Goal: Check status: Check status

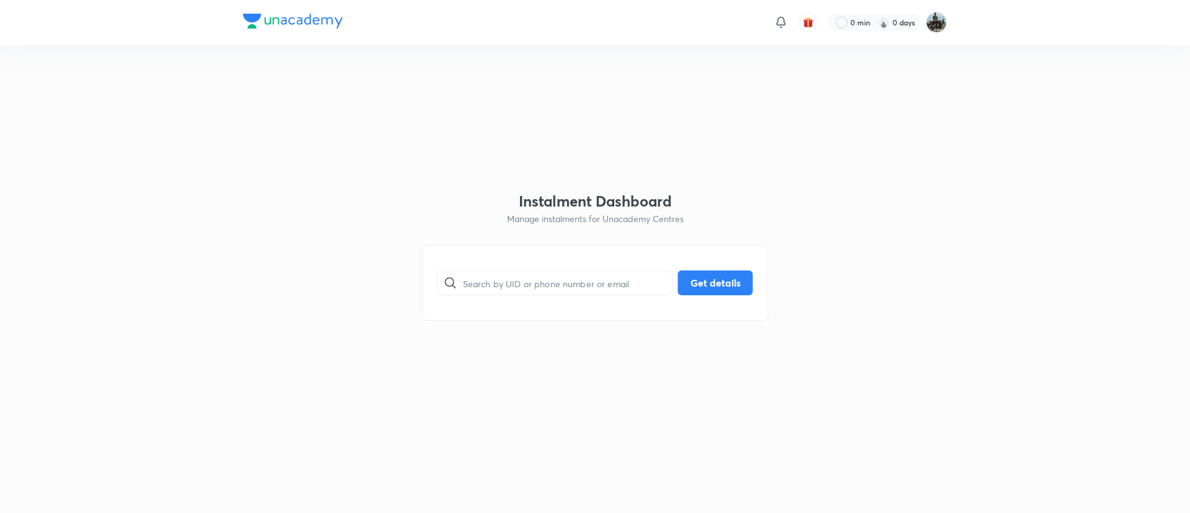
paste input "0STFF1YIP2"
click at [557, 290] on input "0STFF1YIP2" at bounding box center [568, 283] width 210 height 32
type input "0STFF1YIP2"
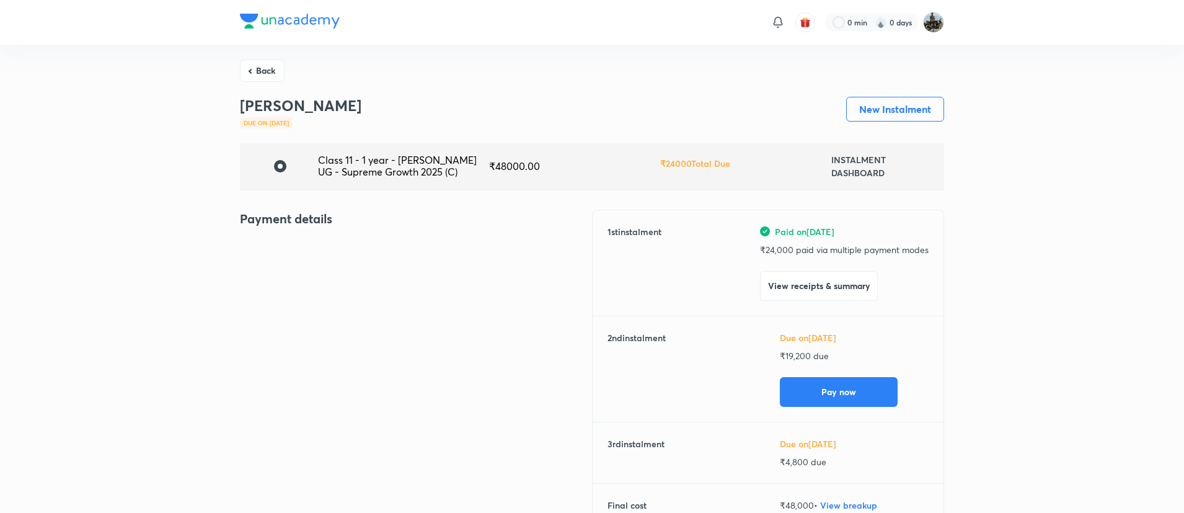
scroll to position [91, 0]
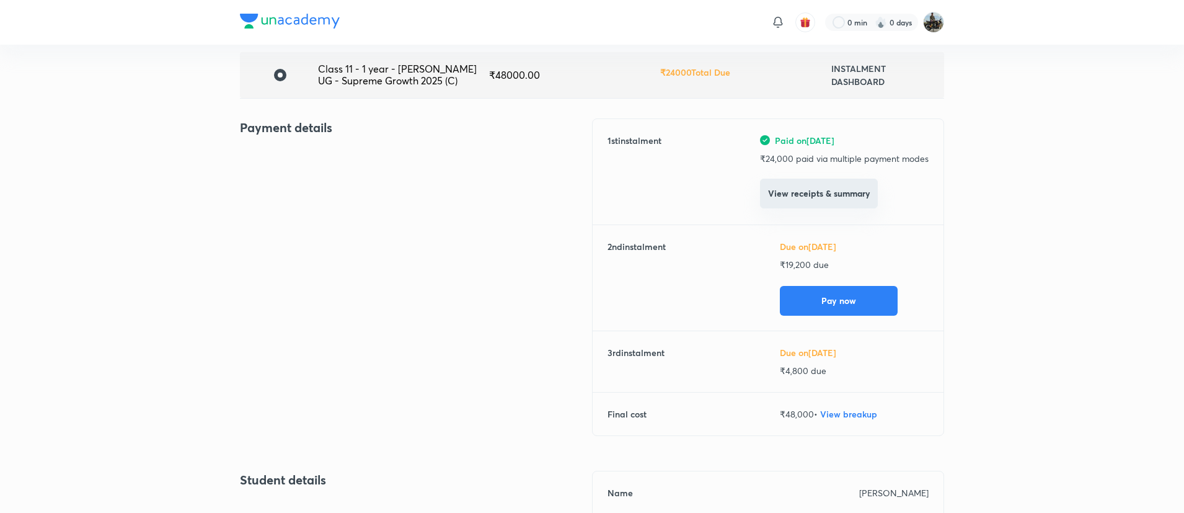
click at [818, 202] on button "View receipts & summary" at bounding box center [819, 194] width 118 height 30
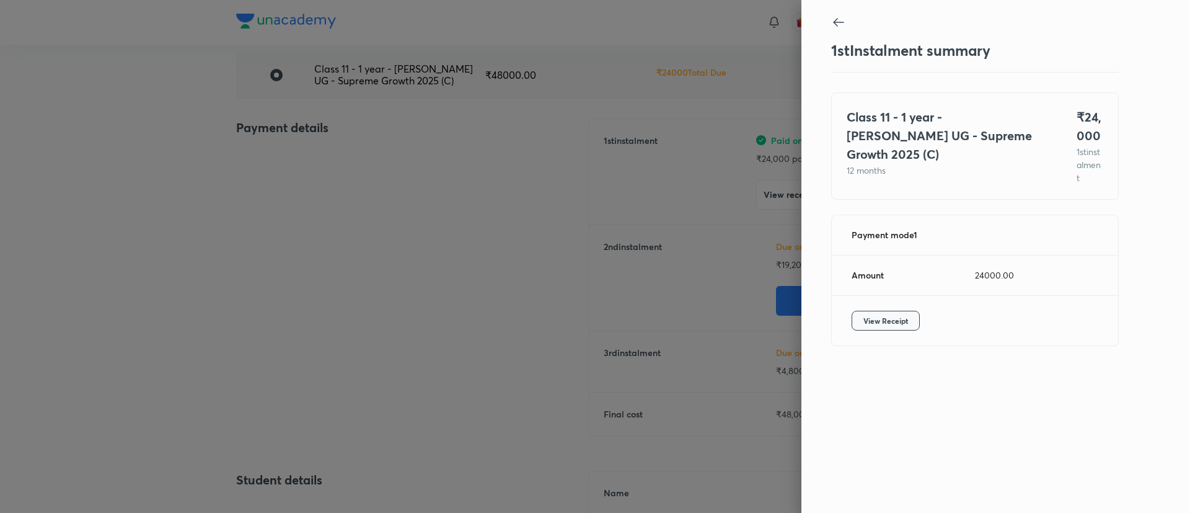
click at [898, 318] on span "View Receipt" at bounding box center [886, 320] width 45 height 12
click at [693, 237] on div at bounding box center [595, 256] width 1190 height 513
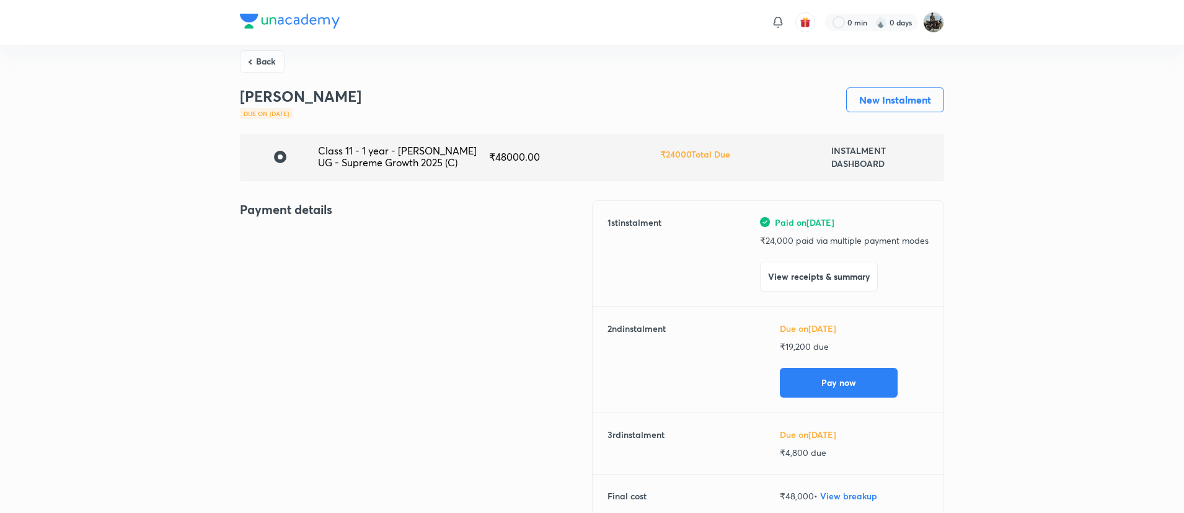
scroll to position [22, 0]
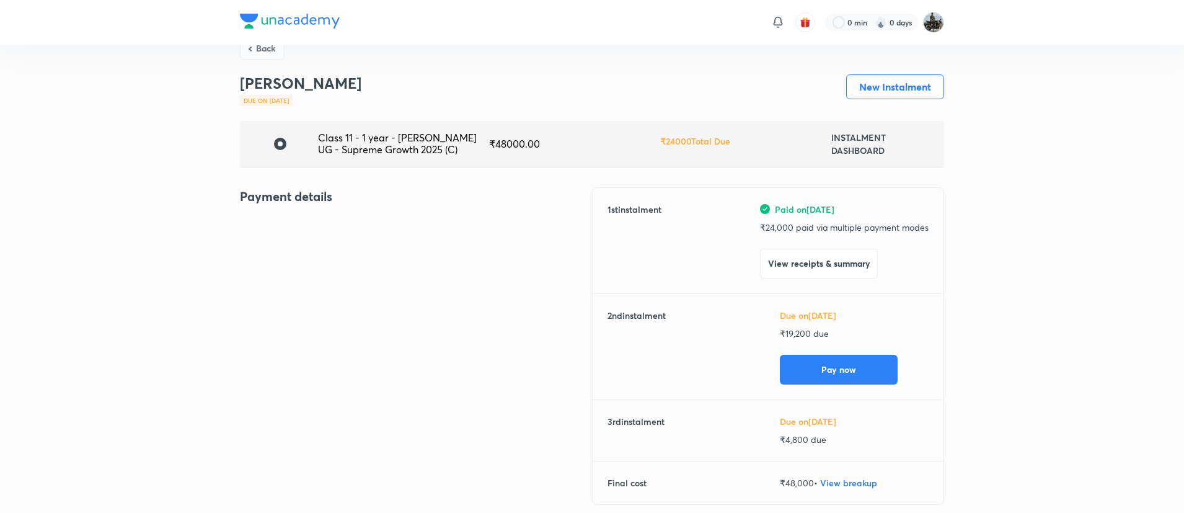
click at [508, 260] on div "Payment details" at bounding box center [416, 353] width 352 height 332
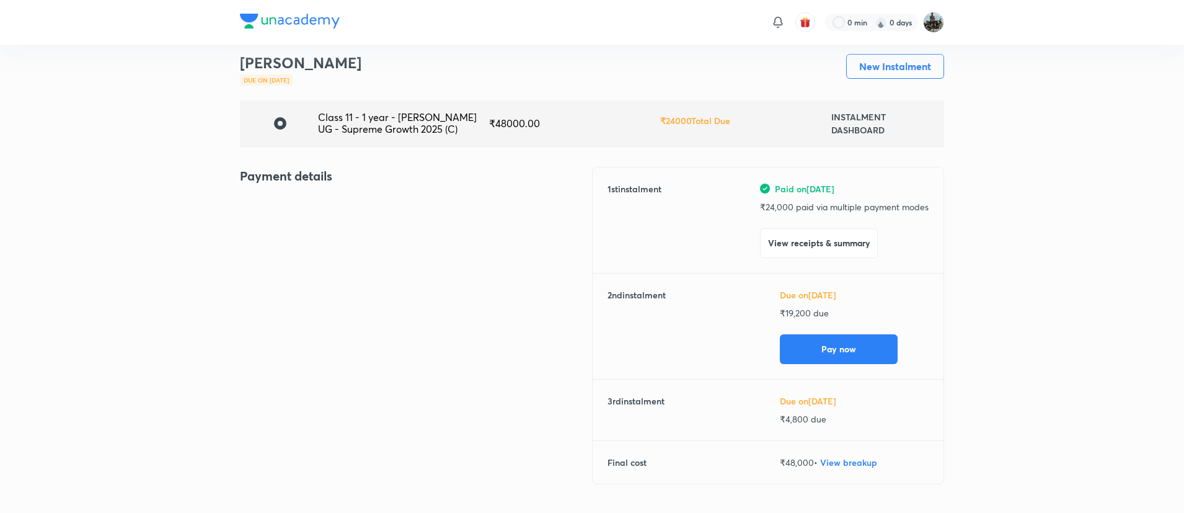
scroll to position [0, 0]
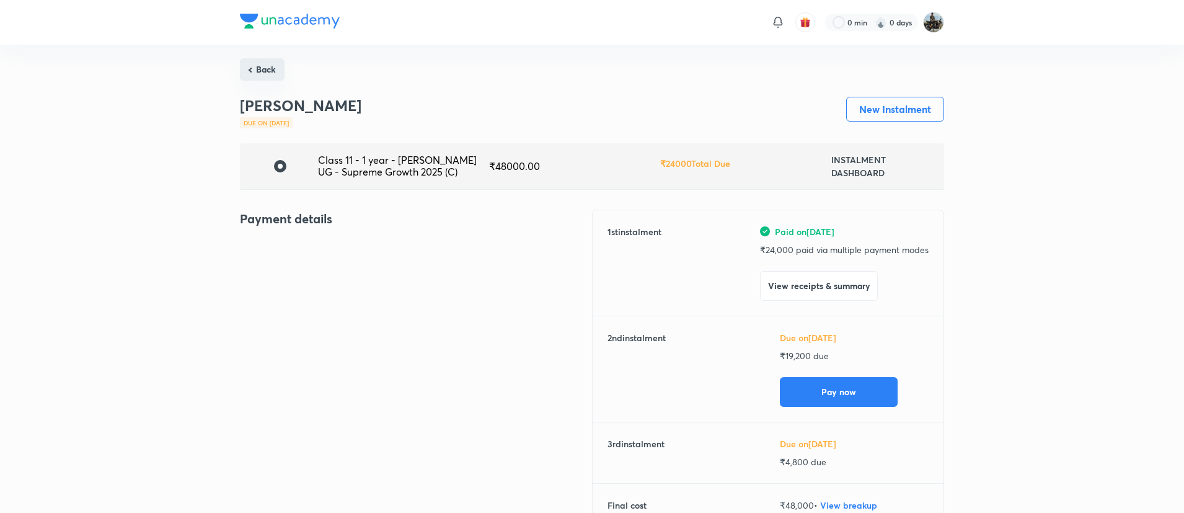
click at [268, 66] on button "Back" at bounding box center [262, 69] width 45 height 22
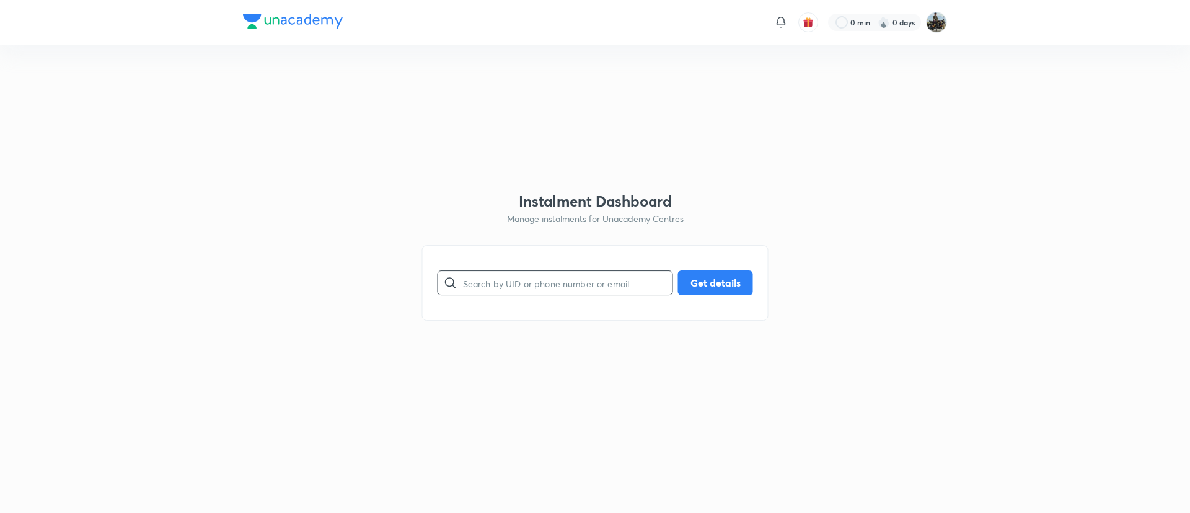
paste input "K14YUT4FHS"
click at [528, 278] on input "K14YUT4FHS" at bounding box center [568, 283] width 210 height 32
type input "K14YUT4FHS"
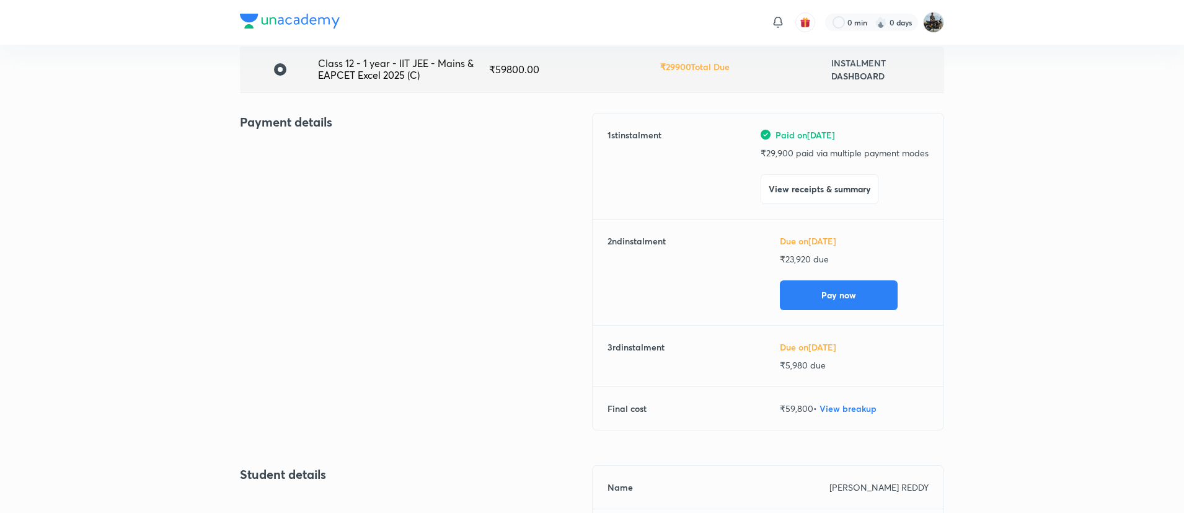
scroll to position [104, 0]
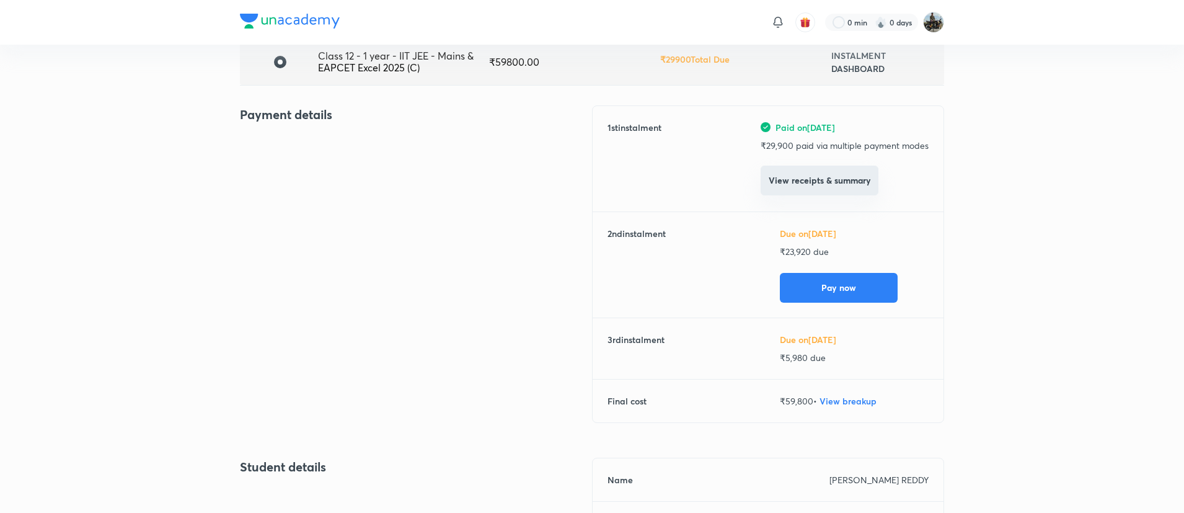
click at [822, 187] on button "View receipts & summary" at bounding box center [820, 181] width 118 height 30
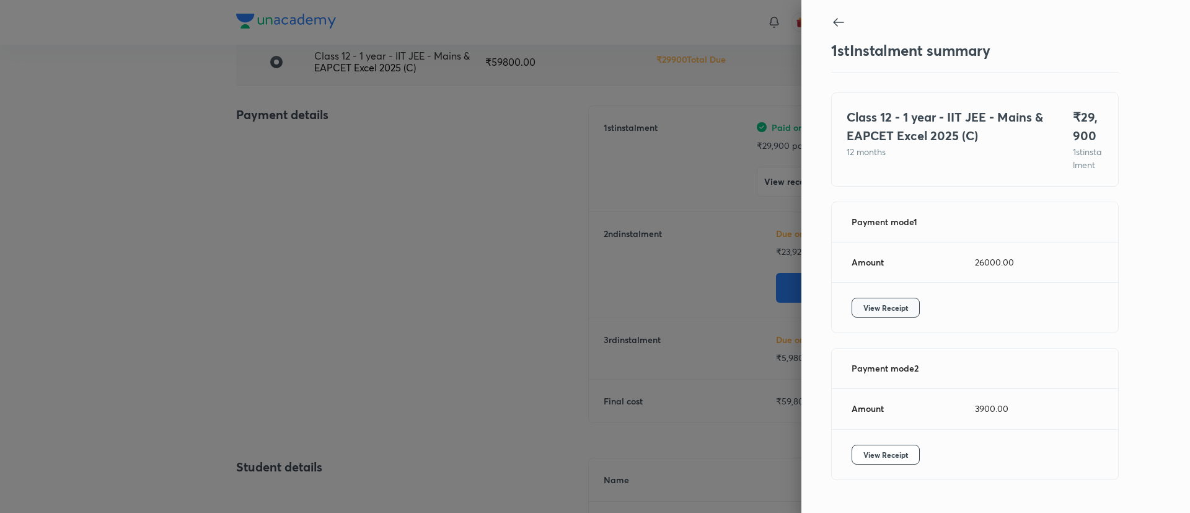
click at [882, 314] on span "View Receipt" at bounding box center [886, 307] width 45 height 12
click at [882, 461] on span "View Receipt" at bounding box center [886, 454] width 45 height 12
click at [703, 199] on div at bounding box center [595, 256] width 1190 height 513
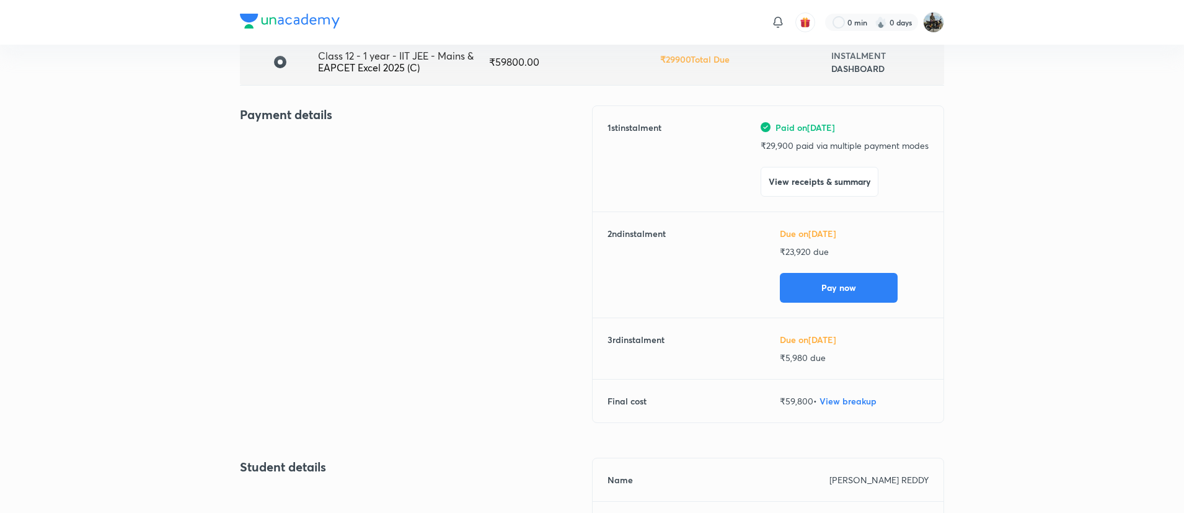
click at [521, 151] on div "Payment details" at bounding box center [416, 271] width 352 height 332
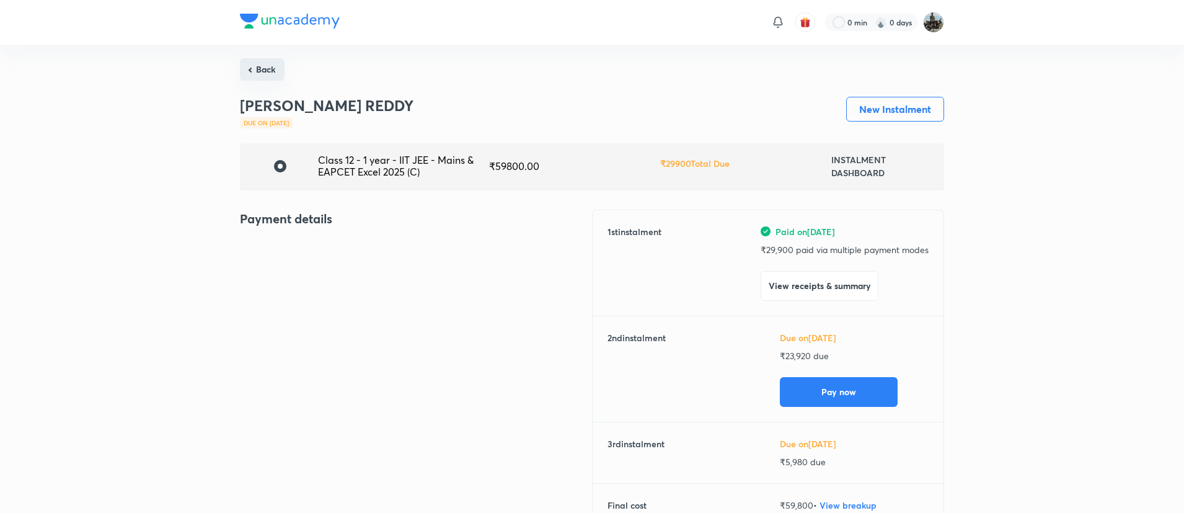
click at [255, 73] on button "Back" at bounding box center [262, 69] width 45 height 22
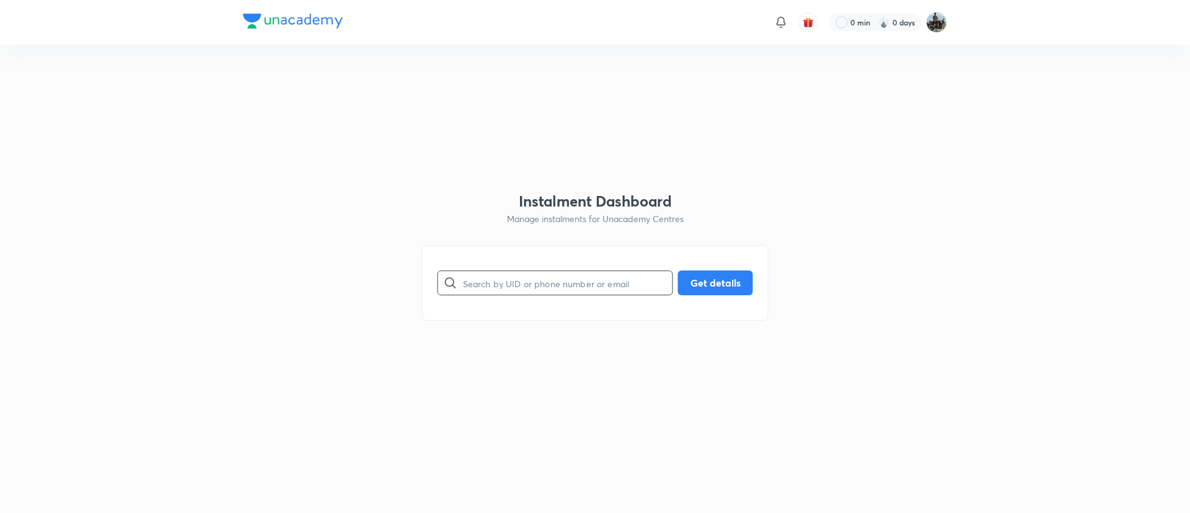
paste input "0STFF1YIP2"
click at [495, 277] on input "0STFF1YIP2" at bounding box center [568, 283] width 210 height 32
type input "0STFF1YIP2"
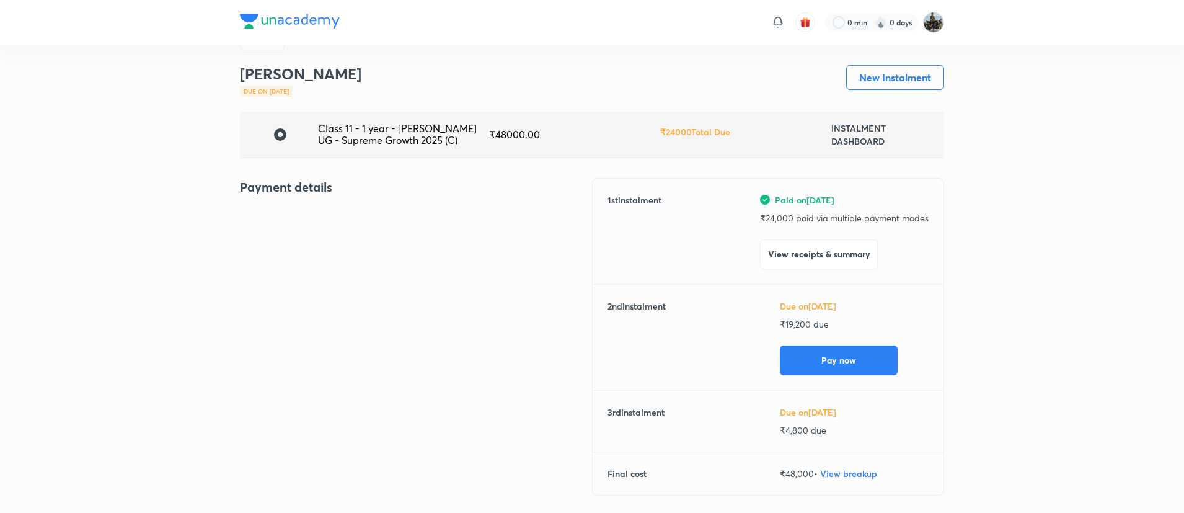
scroll to position [33, 0]
click at [778, 255] on button "View receipts & summary" at bounding box center [819, 252] width 118 height 30
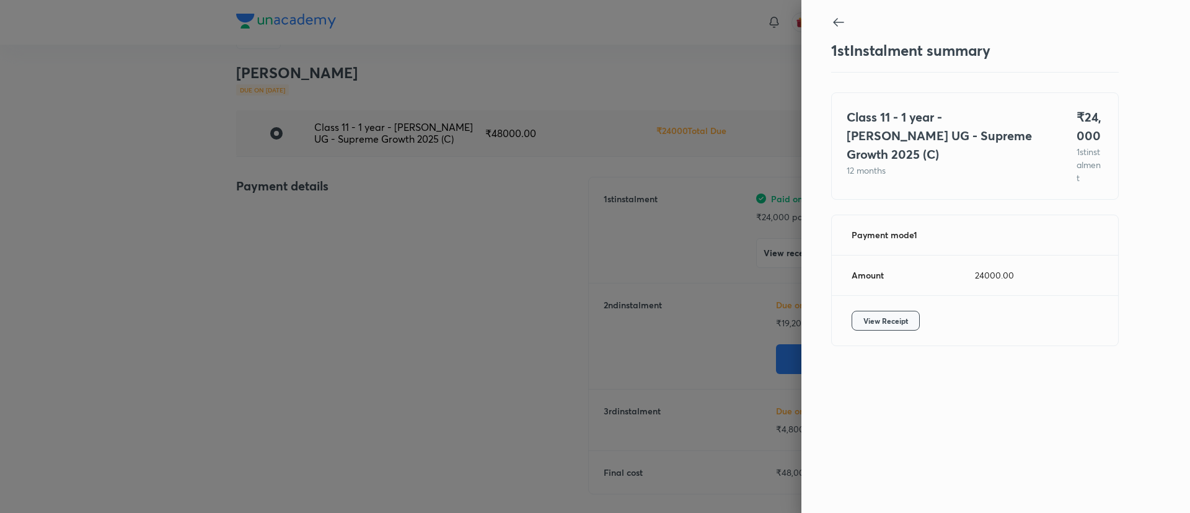
click at [871, 322] on span "View Receipt" at bounding box center [886, 320] width 45 height 12
click at [451, 203] on div at bounding box center [595, 256] width 1190 height 513
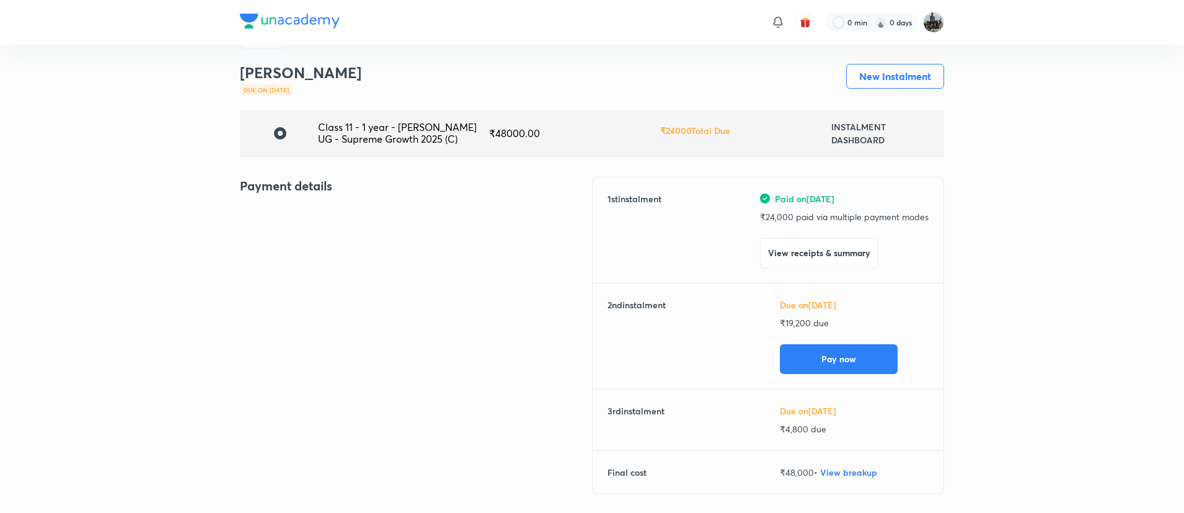
click at [567, 365] on div "Payment details" at bounding box center [416, 343] width 352 height 332
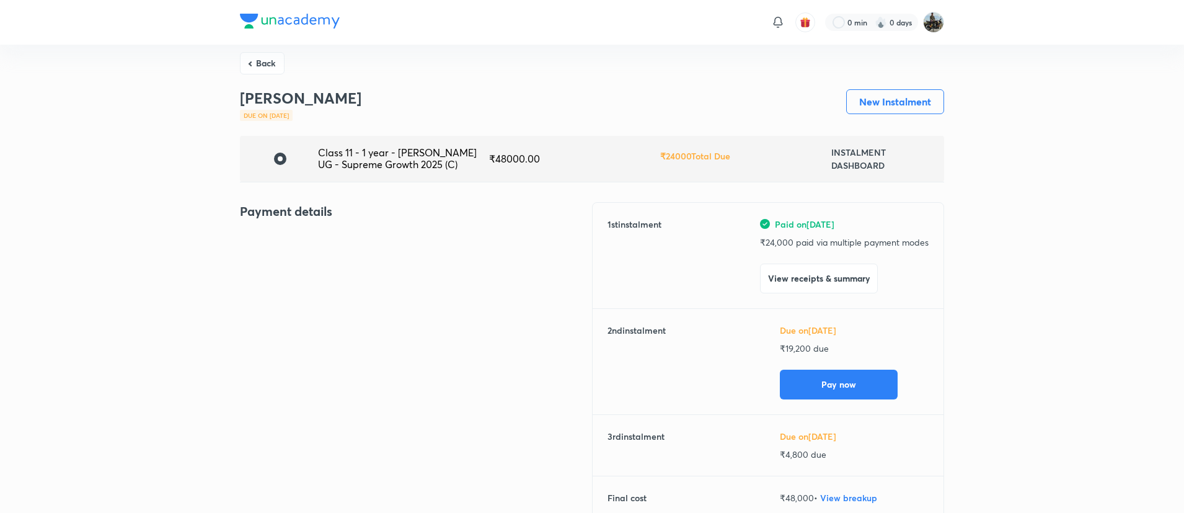
scroll to position [0, 0]
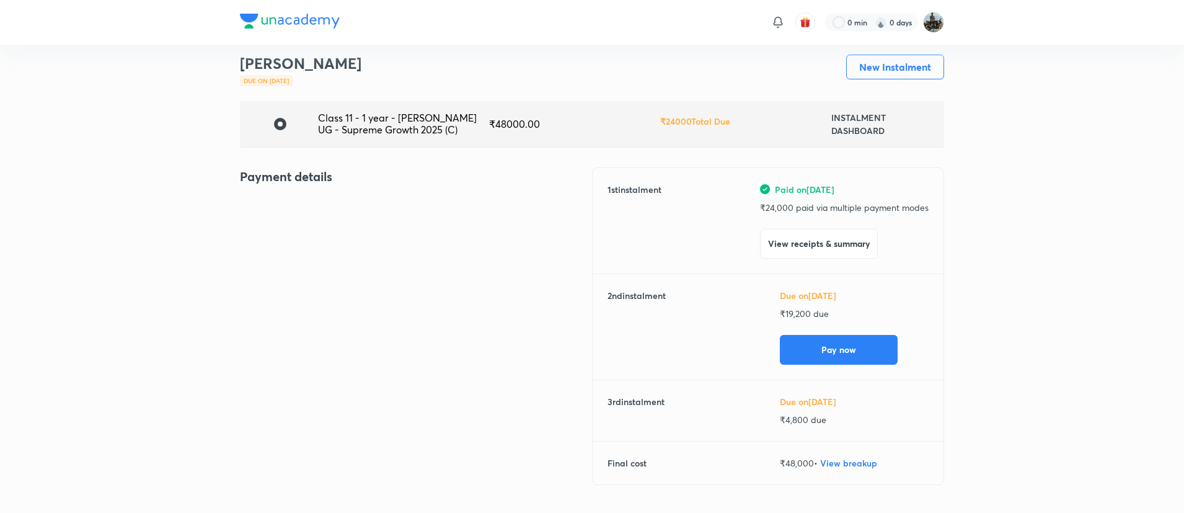
scroll to position [47, 0]
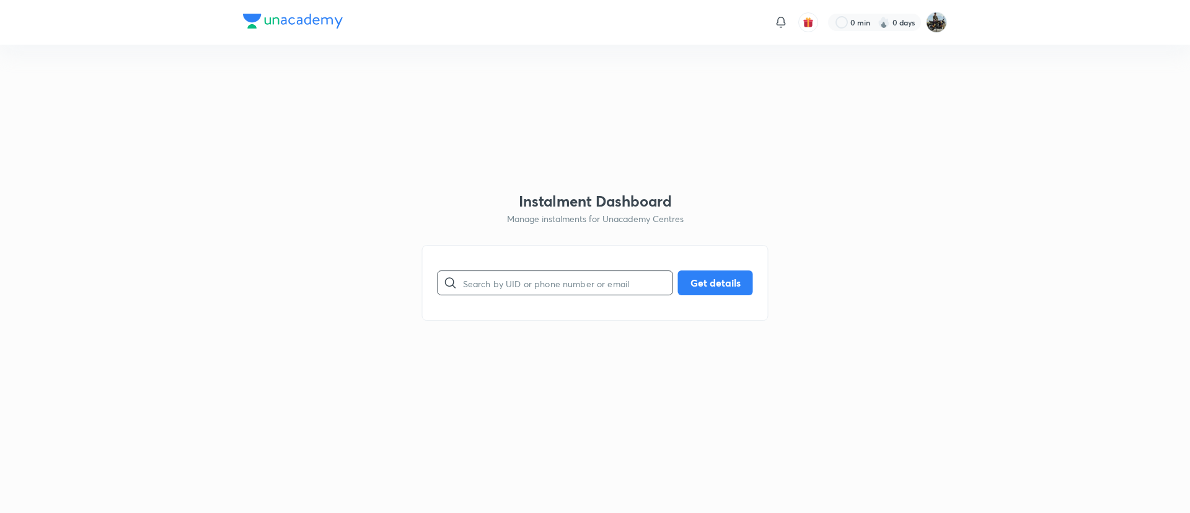
paste input "K14YUT4FHS"
click at [559, 278] on input "K14YUT4FHS" at bounding box center [568, 283] width 210 height 32
type input "K14YUT4FHS"
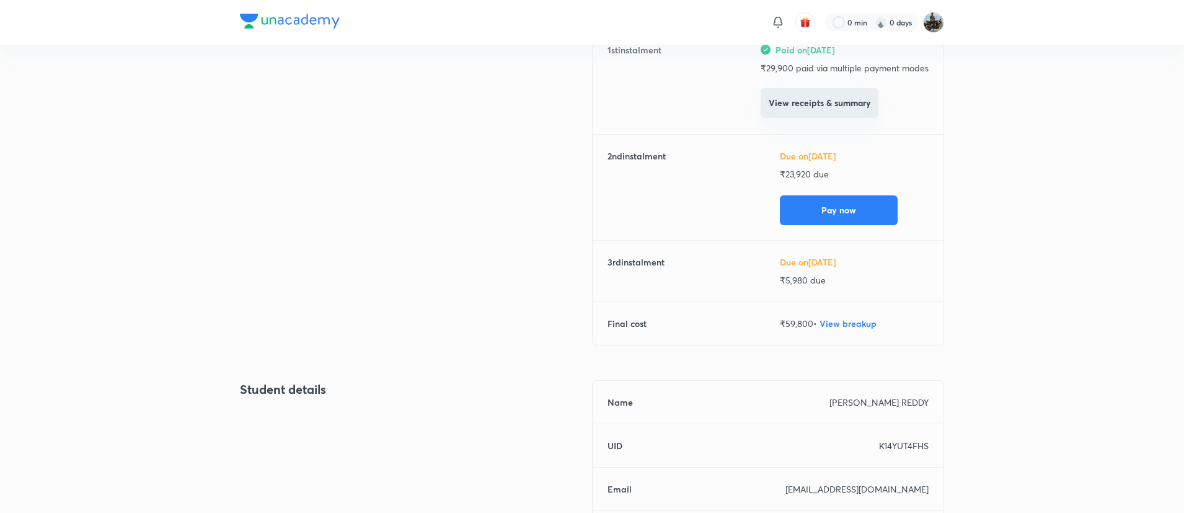
scroll to position [182, 0]
click at [963, 239] on div "Back [PERSON_NAME] REDDY Due on [DATE] New Instalment Class 12 - 1 year - IIT J…" at bounding box center [592, 357] width 1184 height 990
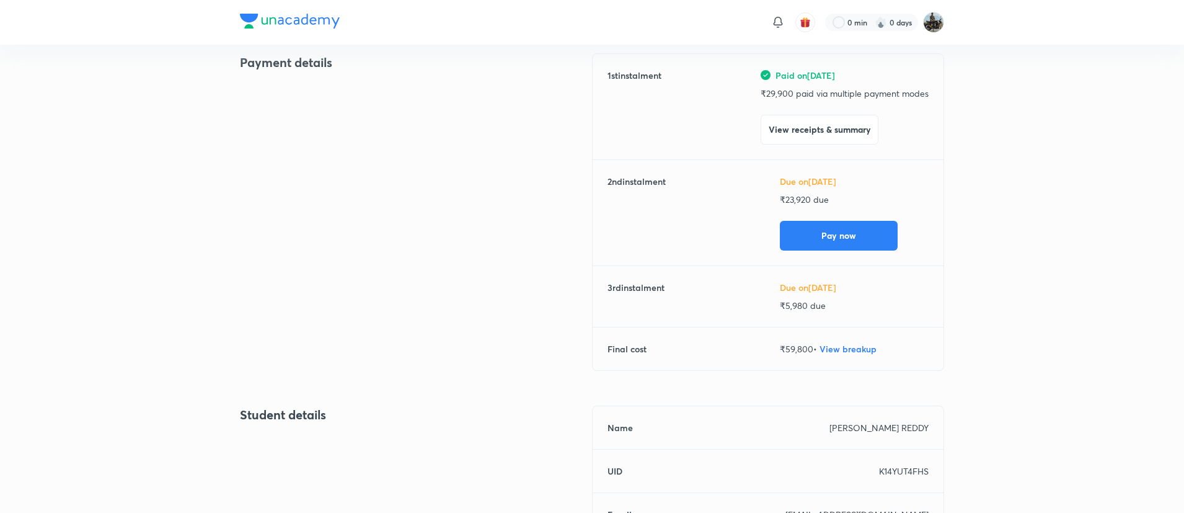
scroll to position [157, 0]
click at [1014, 187] on div "Back [PERSON_NAME] REDDY Due on [DATE] New Instalment Class 12 - 1 year - IIT J…" at bounding box center [592, 382] width 1184 height 990
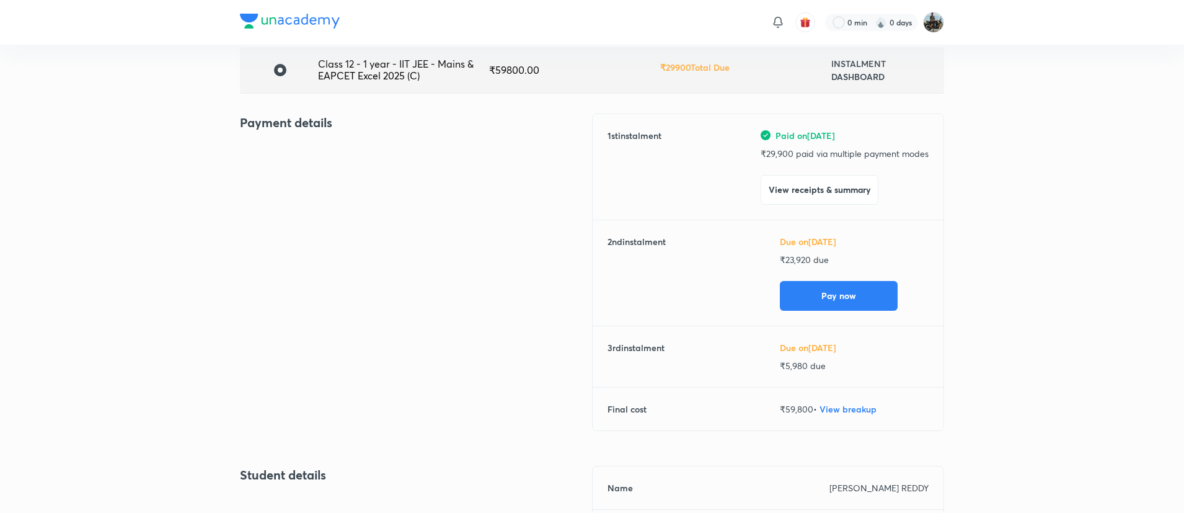
scroll to position [95, 0]
click at [973, 117] on div "Back [PERSON_NAME] REDDY Due on [DATE] New Instalment Class 12 - 1 year - IIT J…" at bounding box center [592, 445] width 1184 height 990
click at [816, 197] on button "View receipts & summary" at bounding box center [820, 190] width 118 height 30
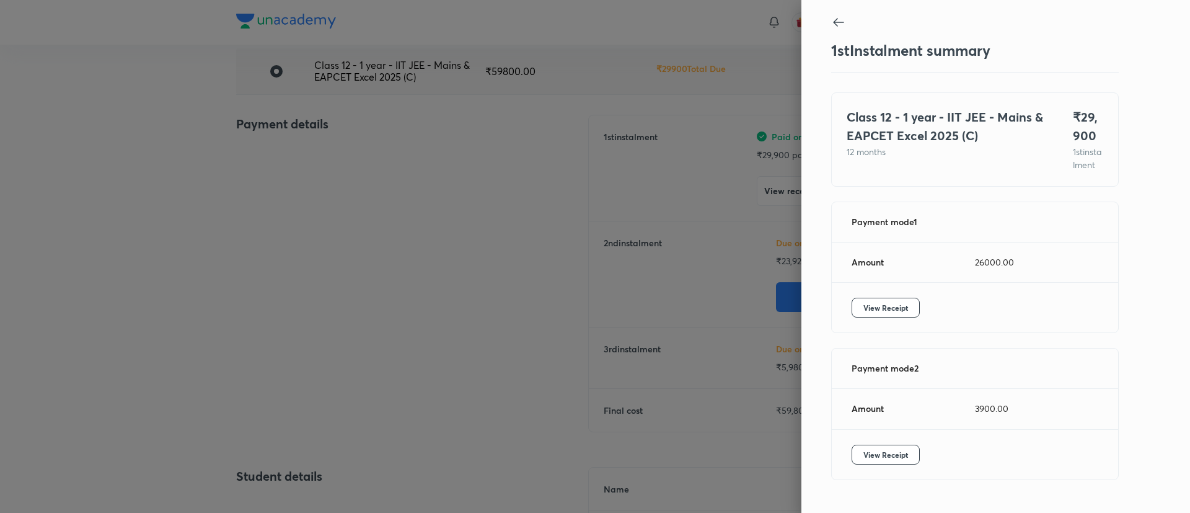
click at [745, 268] on div at bounding box center [595, 256] width 1190 height 513
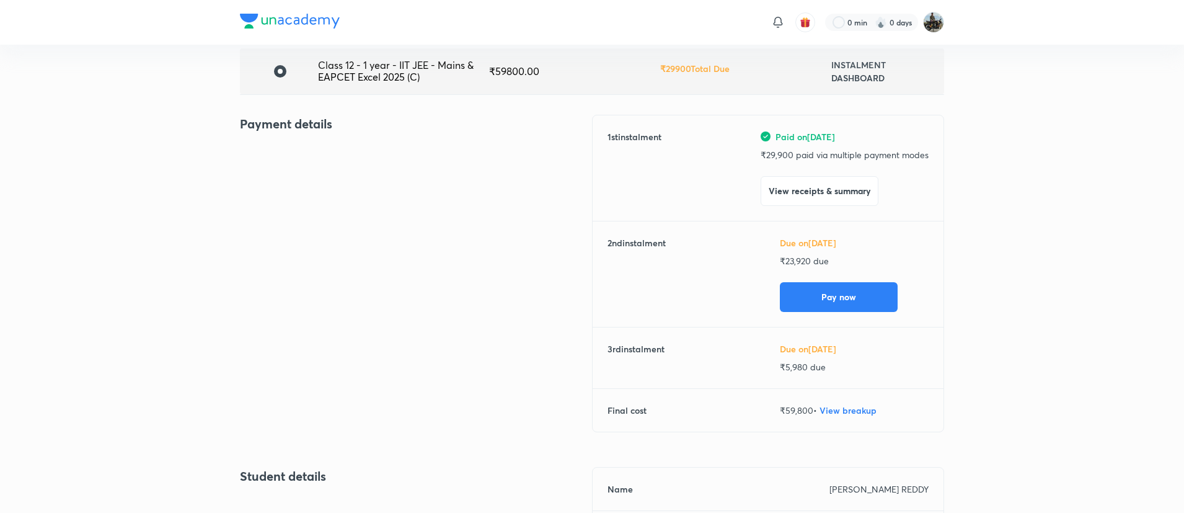
click at [988, 235] on div "Back [PERSON_NAME] REDDY Due on [DATE] New Instalment Class 12 - 1 year - IIT J…" at bounding box center [592, 445] width 1184 height 990
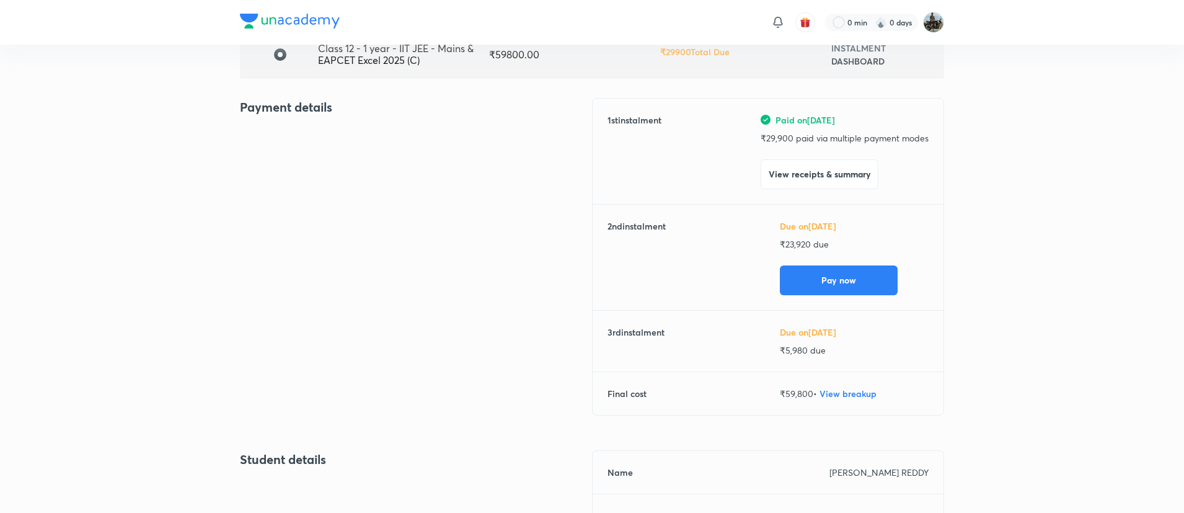
scroll to position [99, 0]
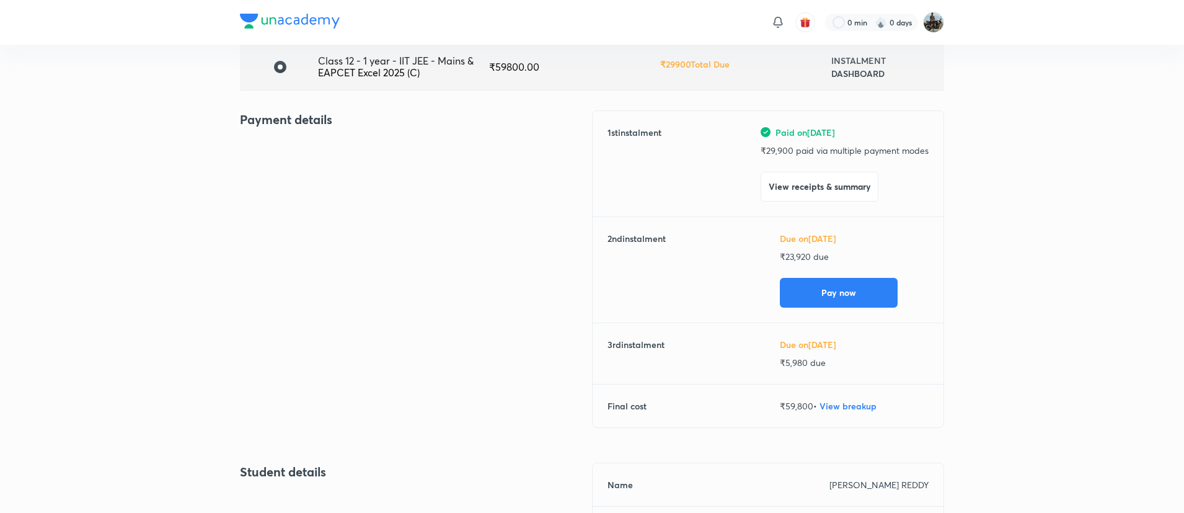
click at [992, 179] on div "Back [PERSON_NAME] REDDY Due on [DATE] New Instalment Class 12 - 1 year - IIT J…" at bounding box center [592, 440] width 1184 height 990
click at [608, 249] on h6 "2 nd instalment" at bounding box center [637, 270] width 58 height 76
